Goal: Find contact information: Find contact information

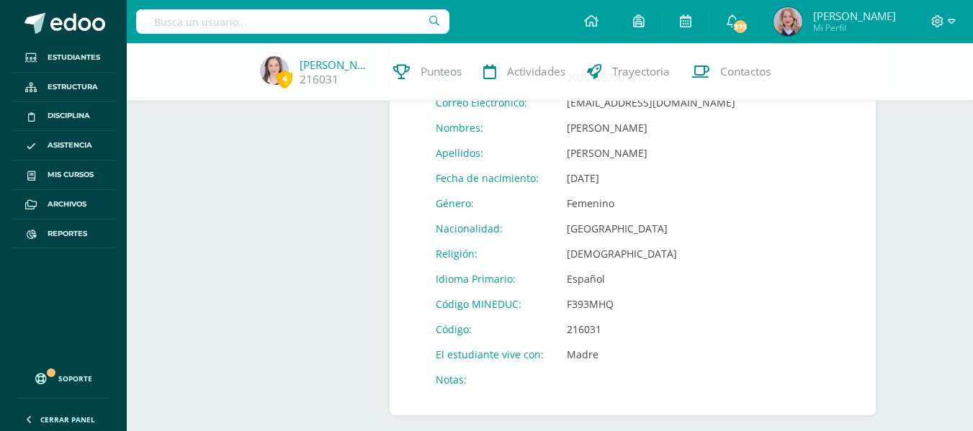
click at [221, 26] on input "text" at bounding box center [292, 21] width 313 height 24
type input "k"
type input "[PERSON_NAME]"
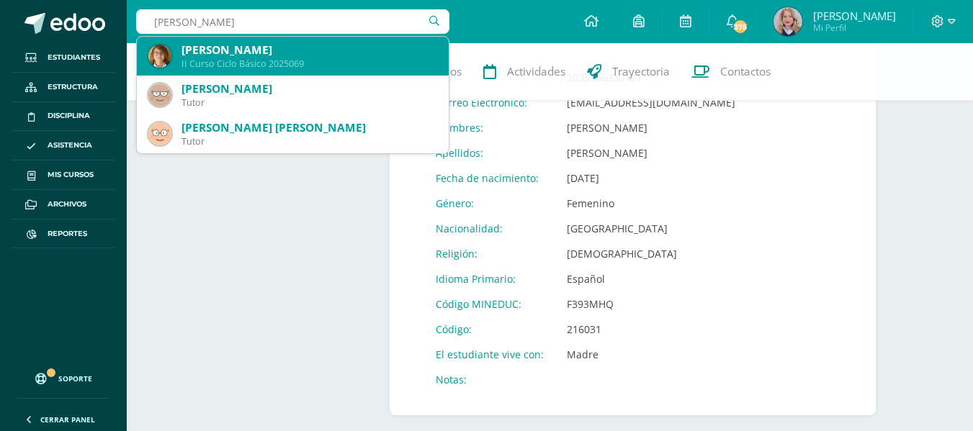
click at [219, 40] on div "[PERSON_NAME] Curso Ciclo Básico 2025069" at bounding box center [292, 56] width 289 height 39
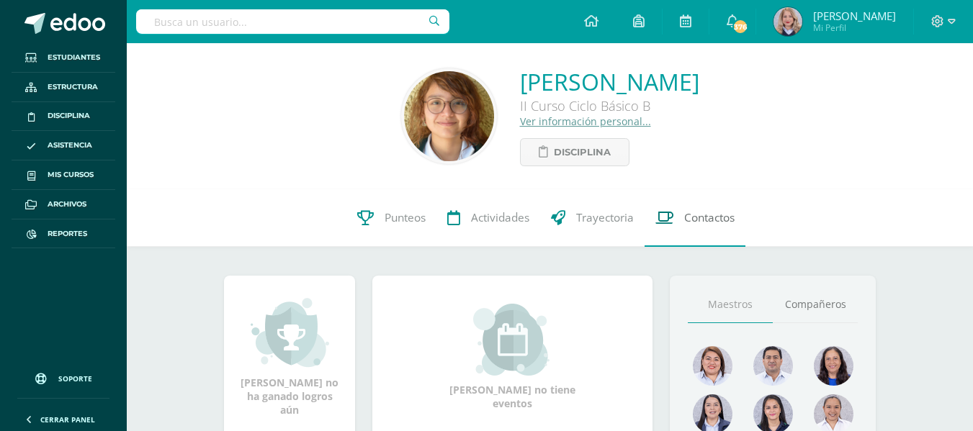
click at [695, 215] on span "Contactos" at bounding box center [709, 217] width 50 height 15
